Goal: Task Accomplishment & Management: Use online tool/utility

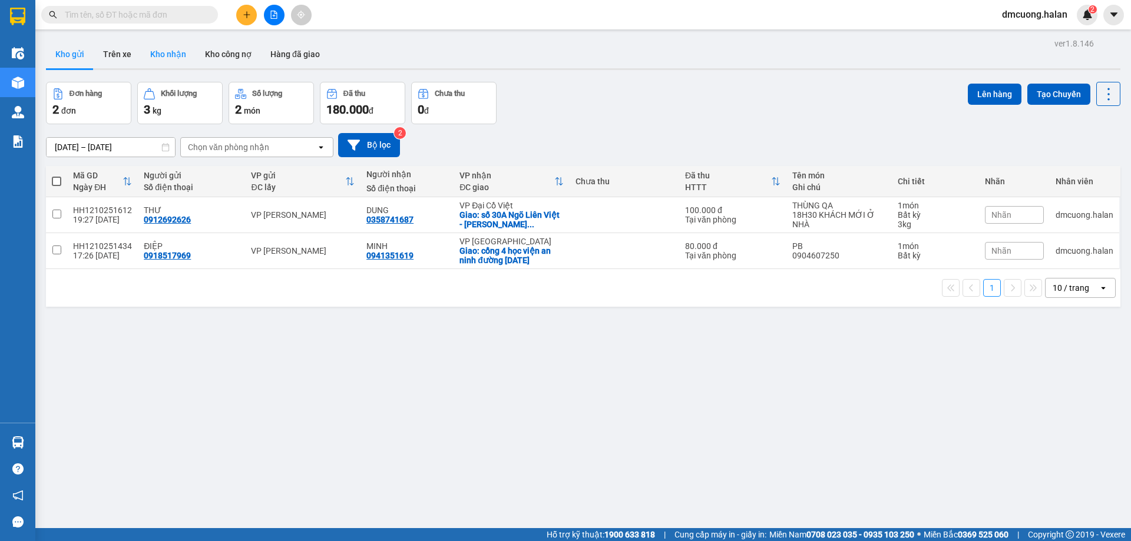
click at [166, 54] on button "Kho nhận" at bounding box center [168, 54] width 55 height 28
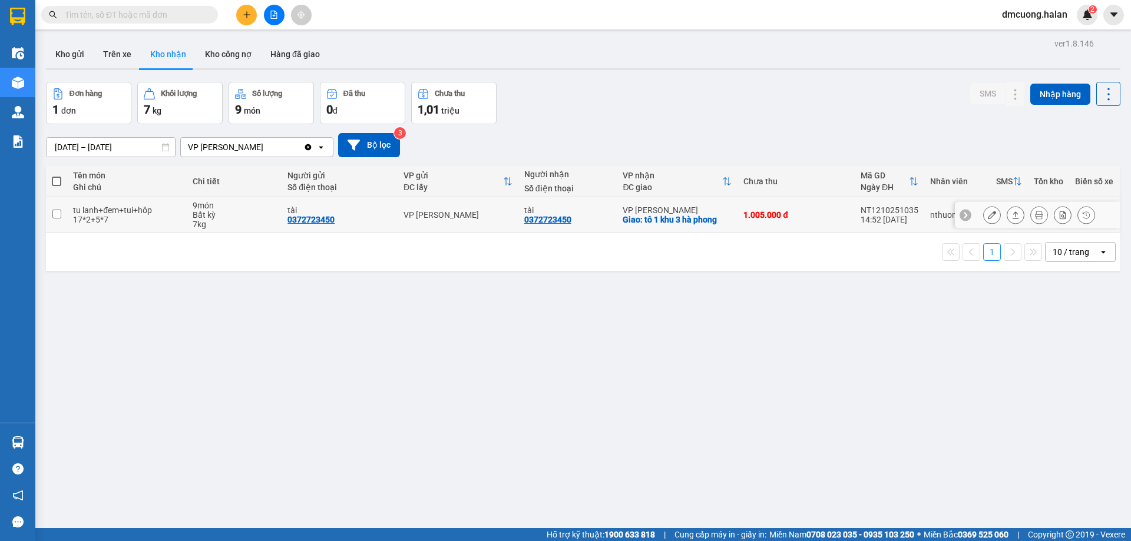
click at [55, 216] on input "checkbox" at bounding box center [56, 214] width 9 height 9
checkbox input "true"
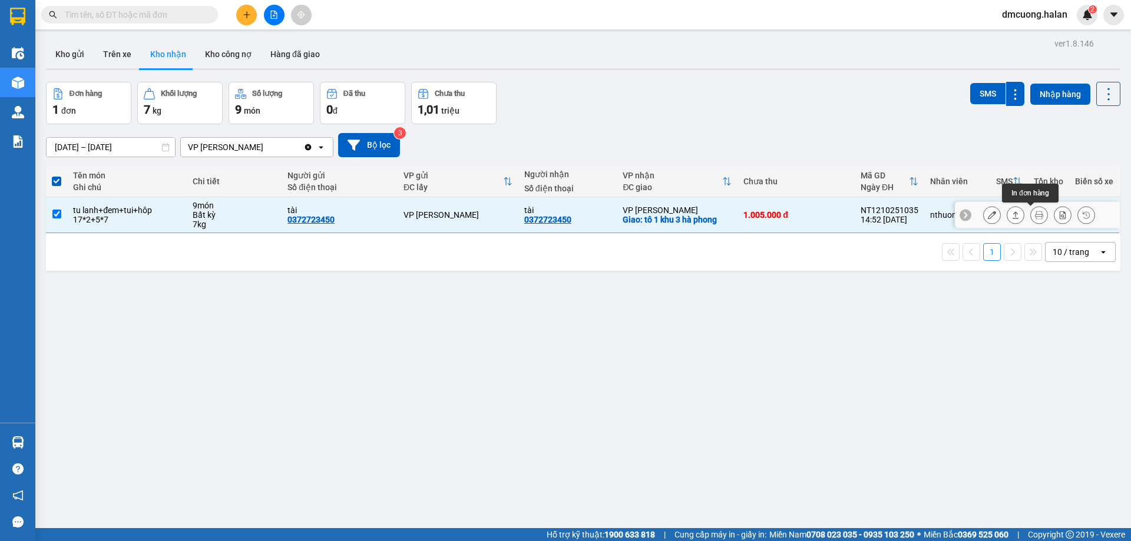
click at [1035, 216] on icon at bounding box center [1039, 215] width 8 height 8
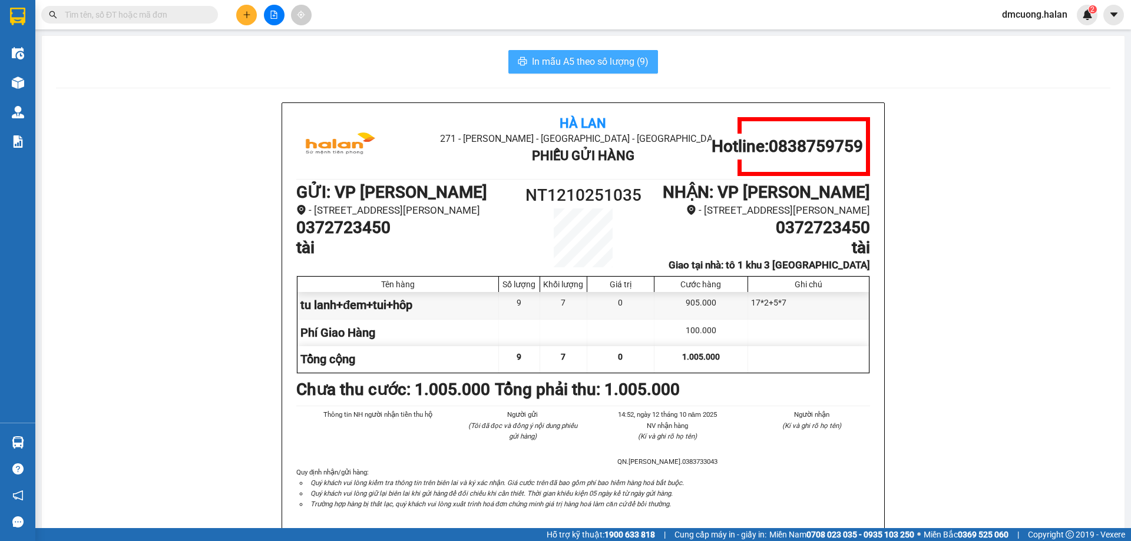
click at [620, 62] on span "In mẫu A5 theo số lượng (9)" at bounding box center [590, 61] width 117 height 15
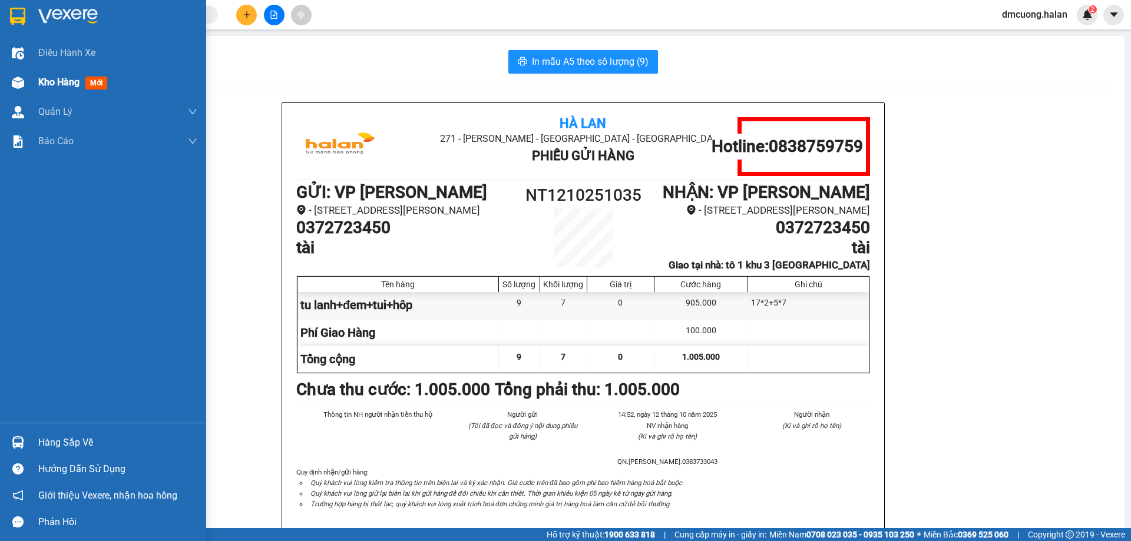
click at [48, 79] on span "Kho hàng" at bounding box center [58, 82] width 41 height 11
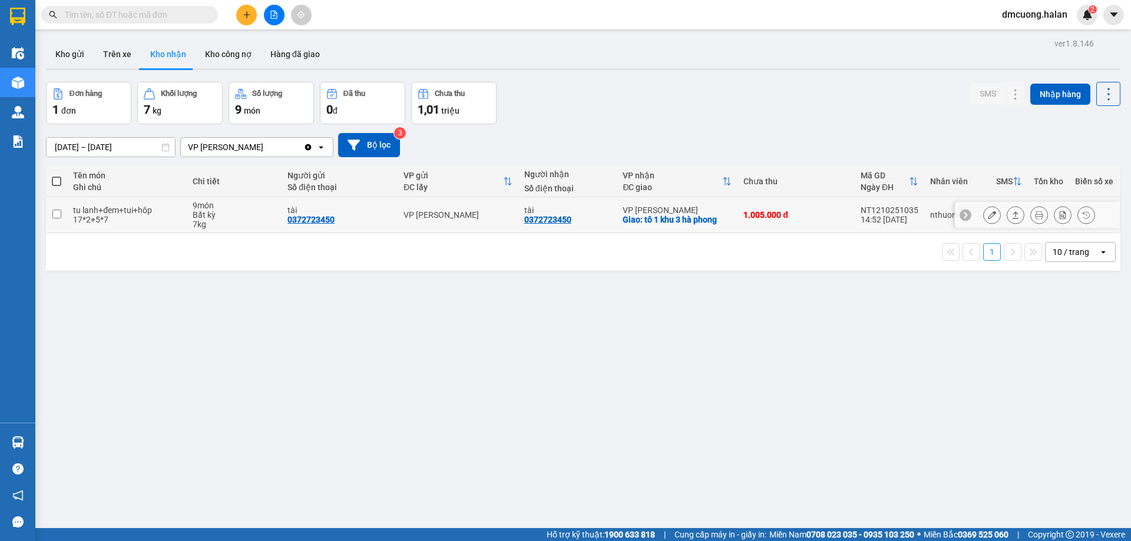
click at [90, 221] on div "17*2+5*7" at bounding box center [126, 219] width 107 height 9
checkbox input "true"
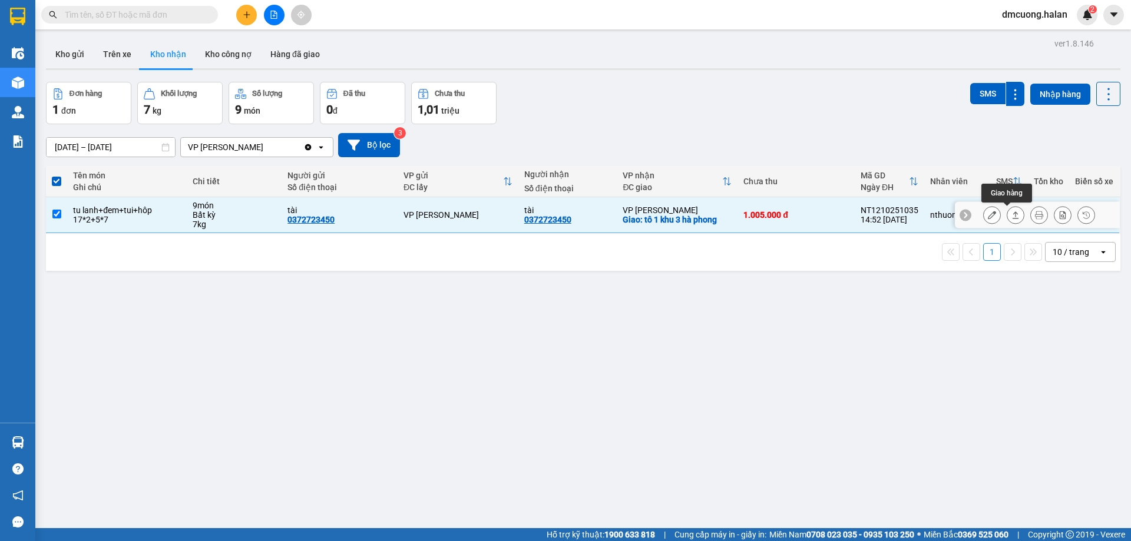
click at [1011, 215] on icon at bounding box center [1015, 215] width 8 height 8
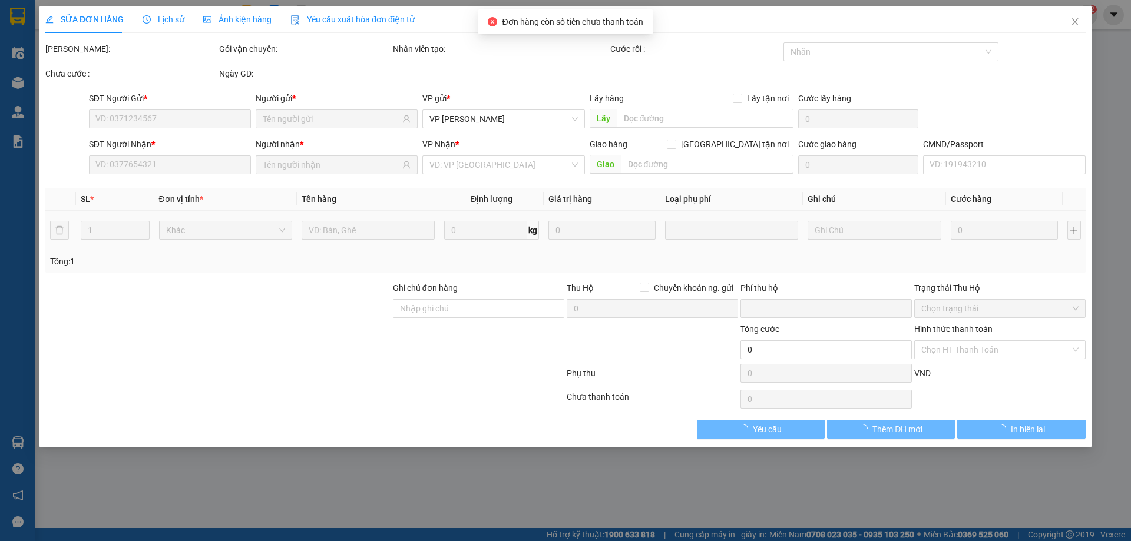
type input "0372723450"
type input "tài"
type input "0372723450"
type input "tài"
checkbox input "true"
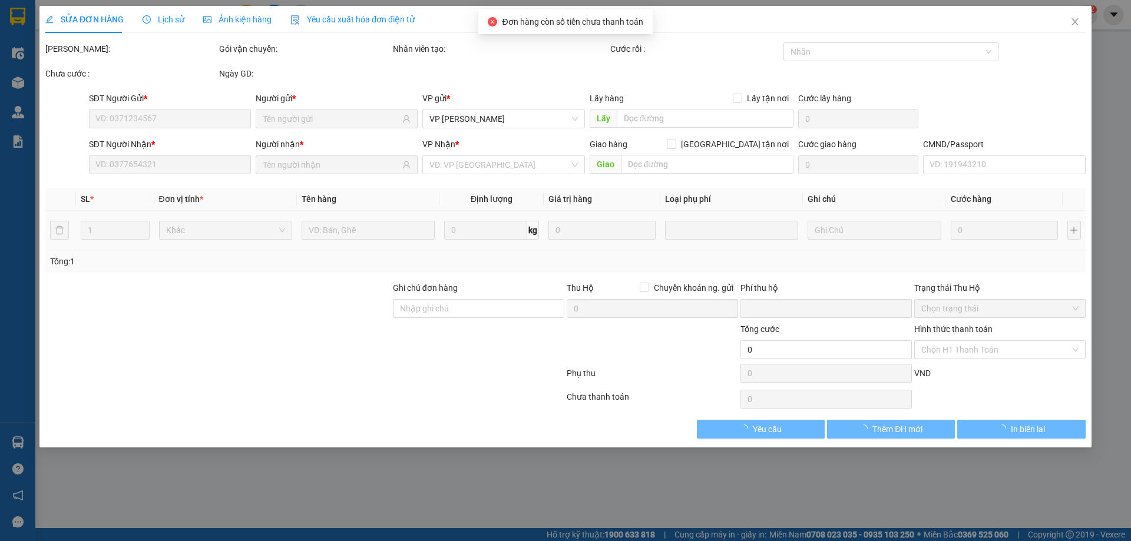
type input "tô 1 khu 3 hà phong"
type input "100.000"
type input "0"
type input "1.005.000"
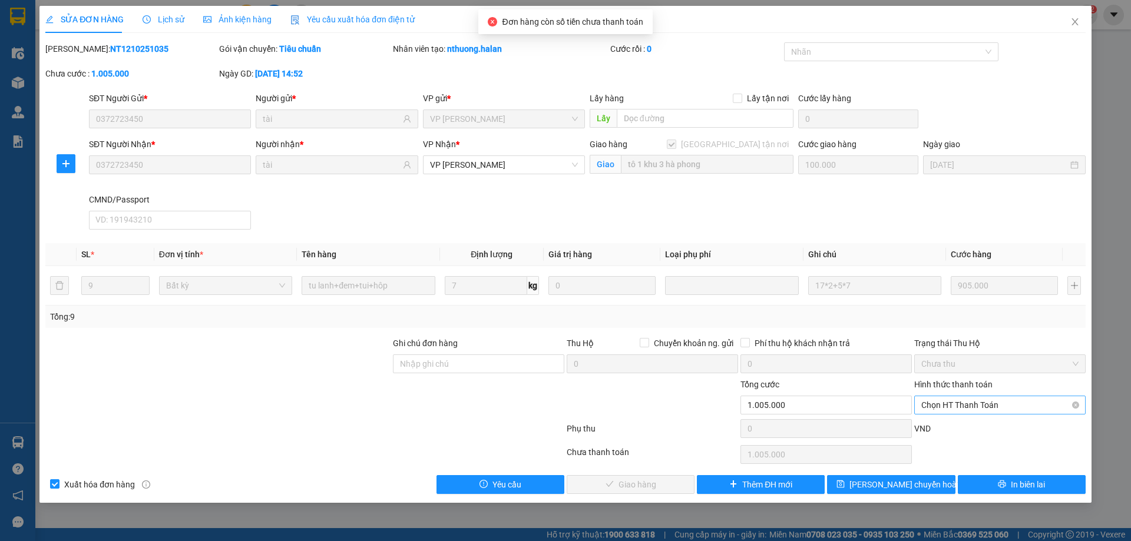
click at [981, 408] on span "Chọn HT Thanh Toán" at bounding box center [999, 405] width 157 height 18
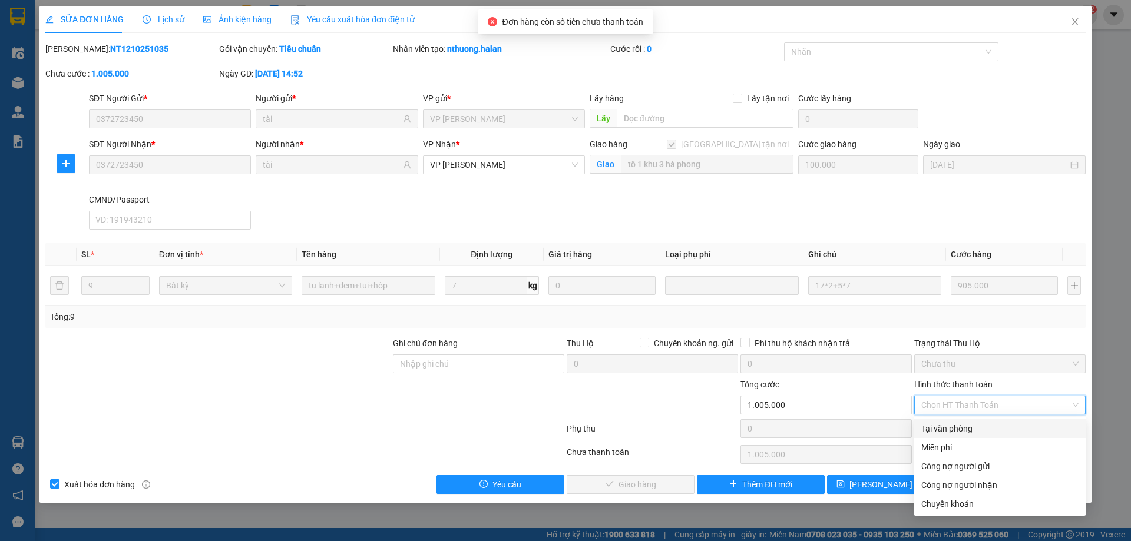
click at [934, 424] on div "Tại văn phòng" at bounding box center [999, 428] width 157 height 13
type input "0"
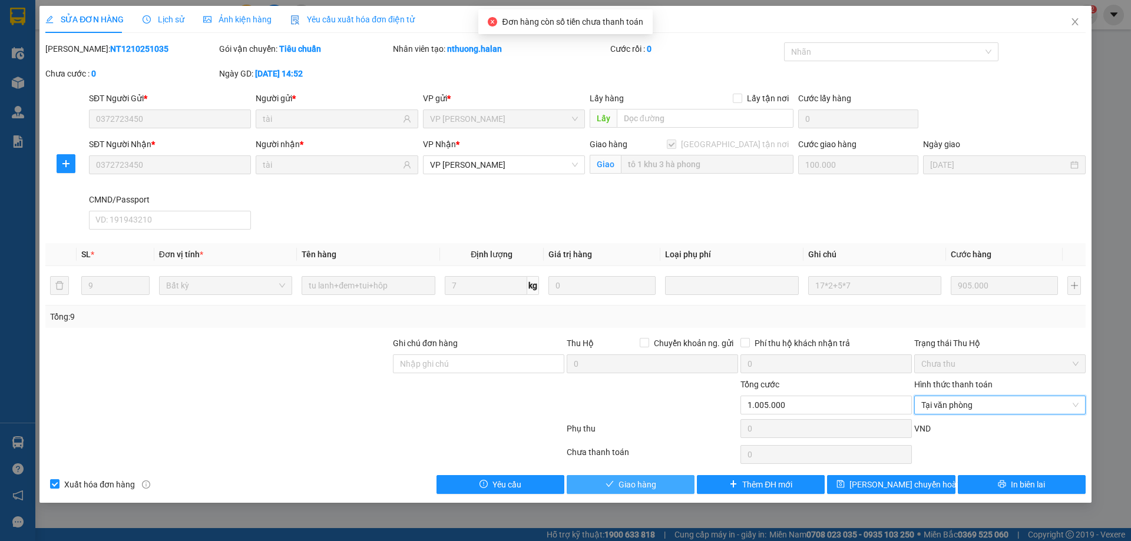
click at [636, 484] on span "Giao hàng" at bounding box center [638, 484] width 38 height 13
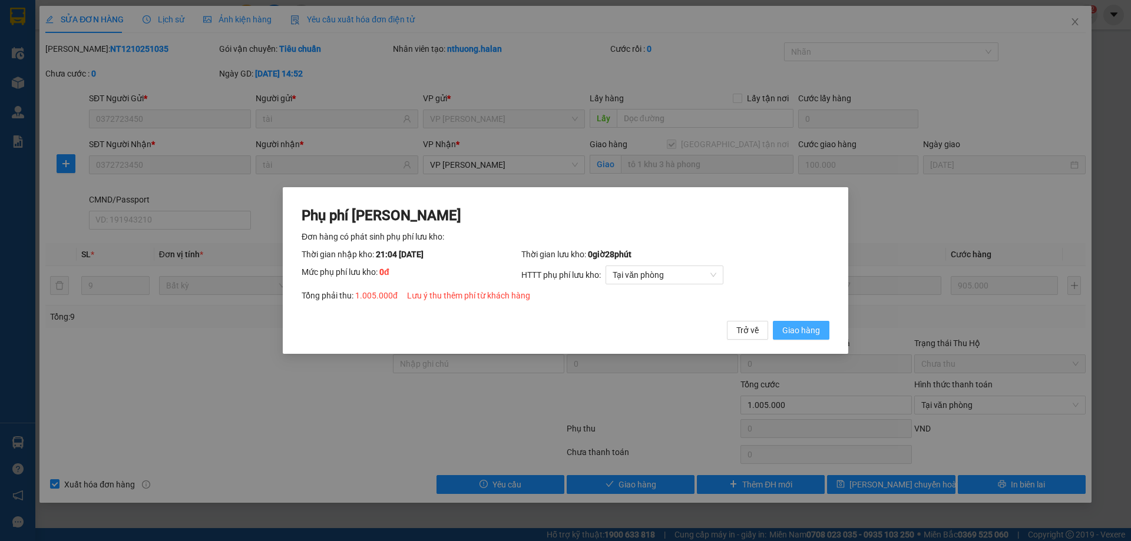
click at [806, 325] on span "Giao hàng" at bounding box center [801, 330] width 38 height 13
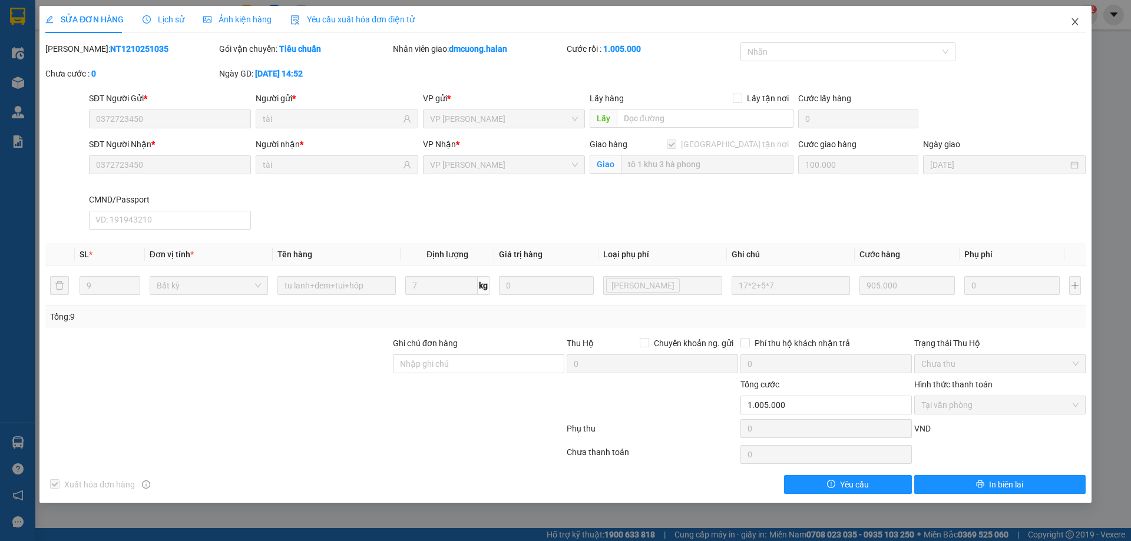
click at [1073, 18] on icon "close" at bounding box center [1074, 21] width 9 height 9
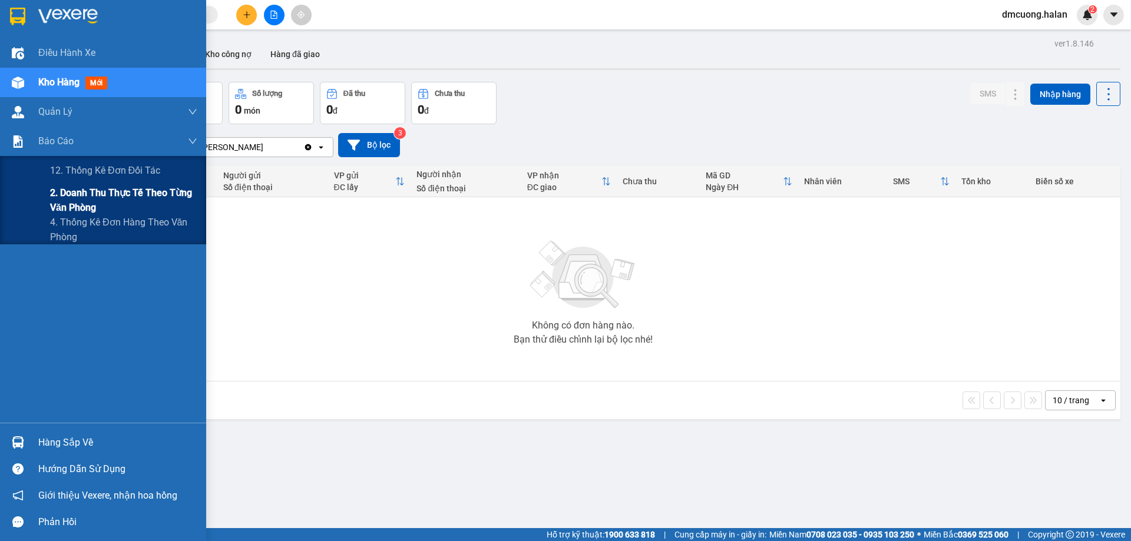
click at [91, 198] on td "Không có đơn hàng nào. Bạn thử điều chỉnh lại bộ lọc nhé!" at bounding box center [583, 289] width 1074 height 184
click at [93, 196] on span "2. Doanh thu thực tế theo từng văn phòng" at bounding box center [123, 200] width 147 height 29
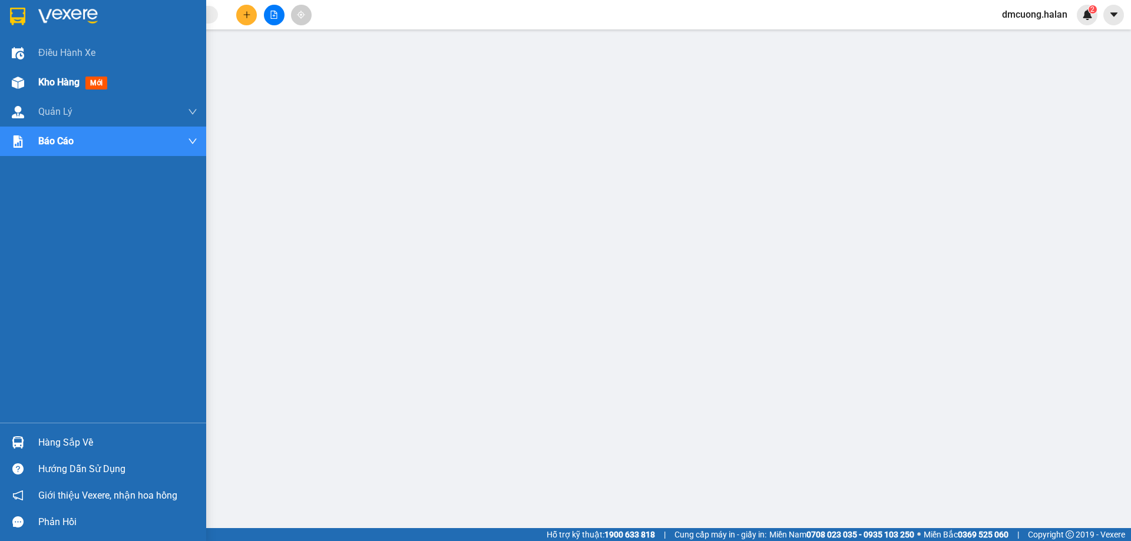
click at [94, 80] on span "mới" at bounding box center [96, 83] width 22 height 13
